Goal: Information Seeking & Learning: Find contact information

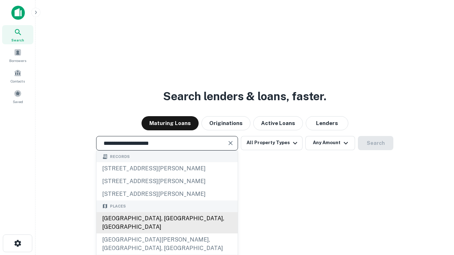
click at [167, 234] on div "[GEOGRAPHIC_DATA], [GEOGRAPHIC_DATA], [GEOGRAPHIC_DATA]" at bounding box center [166, 222] width 141 height 21
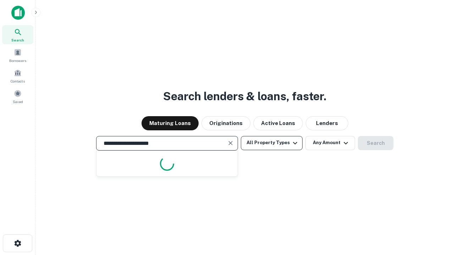
type input "**********"
click at [272, 143] on button "All Property Types" at bounding box center [272, 143] width 62 height 14
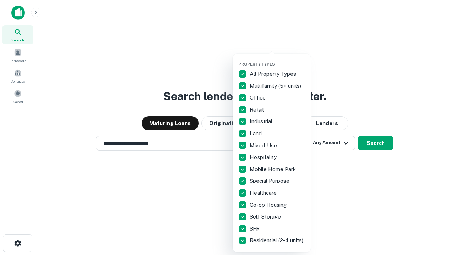
click at [277, 60] on button "button" at bounding box center [277, 60] width 78 height 0
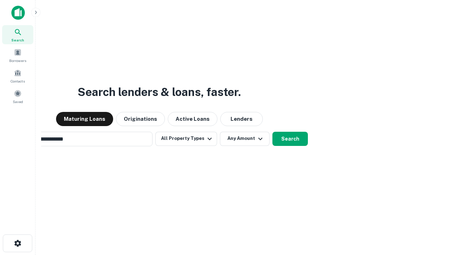
scroll to position [11, 0]
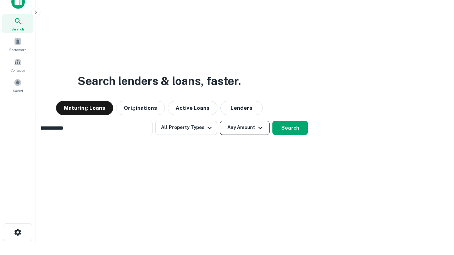
click at [220, 121] on button "Any Amount" at bounding box center [245, 128] width 50 height 14
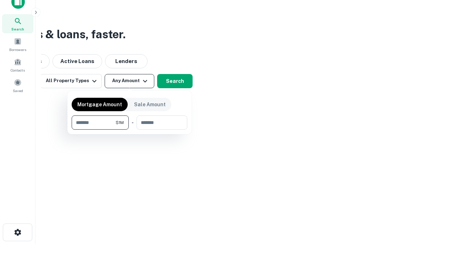
scroll to position [11, 0]
type input "*******"
click at [129, 130] on button "button" at bounding box center [130, 130] width 116 height 0
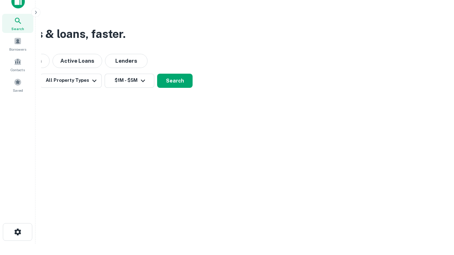
scroll to position [11, 0]
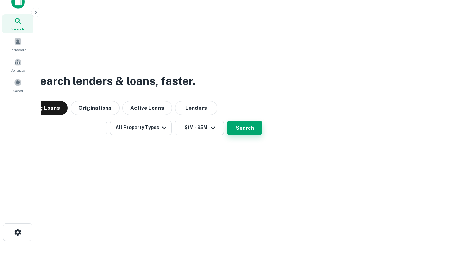
click at [227, 121] on button "Search" at bounding box center [244, 128] width 35 height 14
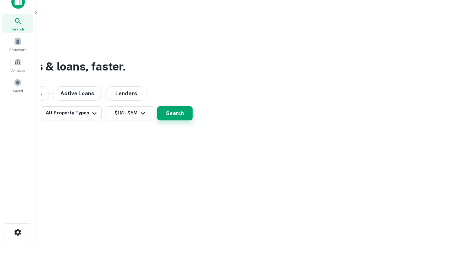
scroll to position [11, 0]
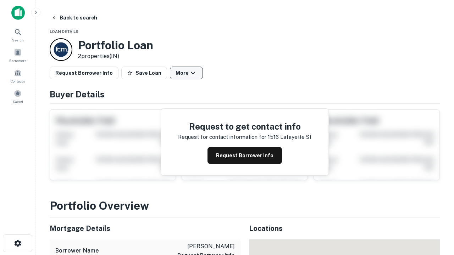
click at [186, 73] on button "More" at bounding box center [186, 73] width 33 height 13
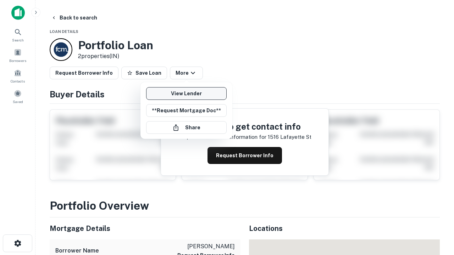
click at [186, 94] on link "View Lender" at bounding box center [186, 93] width 80 height 13
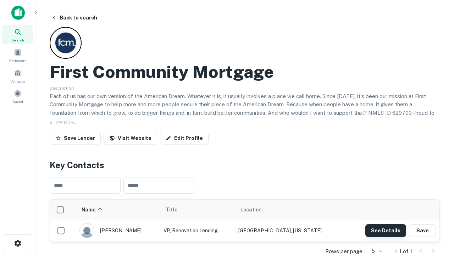
click at [385, 230] on button "See Details" at bounding box center [385, 230] width 41 height 13
click at [17, 244] on icon "button" at bounding box center [17, 243] width 9 height 9
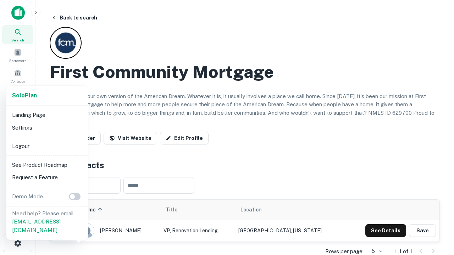
click at [47, 146] on li "Logout" at bounding box center [47, 146] width 76 height 13
